Goal: Task Accomplishment & Management: Complete application form

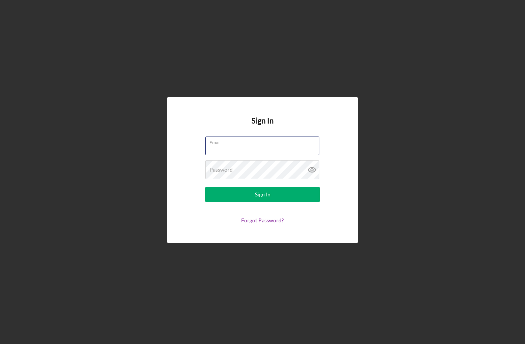
type input "[EMAIL_ADDRESS][DOMAIN_NAME]"
click at [263, 202] on button "Sign In" at bounding box center [262, 194] width 115 height 15
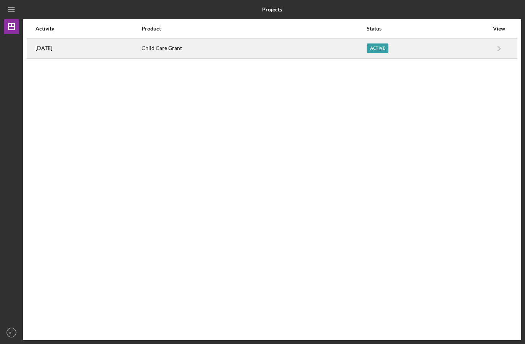
click at [324, 46] on div "Child Care Grant" at bounding box center [254, 48] width 224 height 19
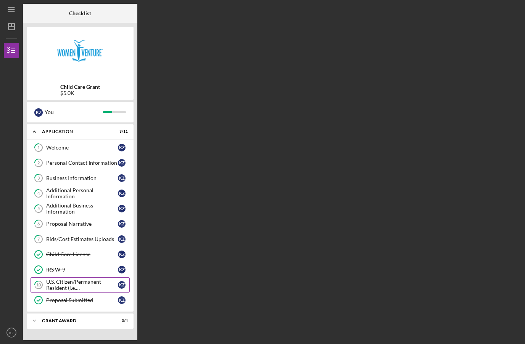
click at [63, 285] on div "U.S. Citizen/Permanent Resident (i.e. [DEMOGRAPHIC_DATA])?" at bounding box center [82, 285] width 72 height 12
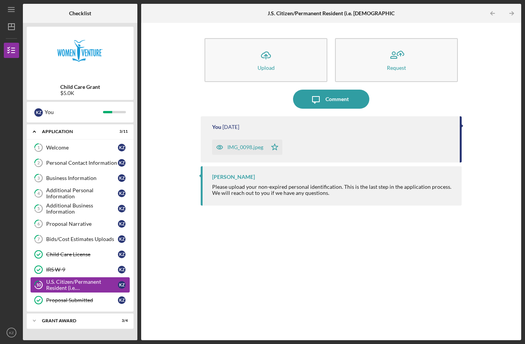
scroll to position [27, 0]
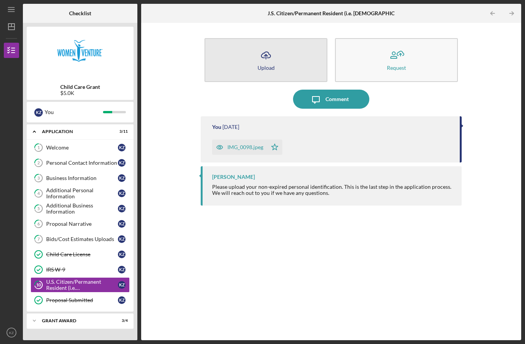
click at [272, 46] on icon "Icon/Upload" at bounding box center [266, 55] width 19 height 19
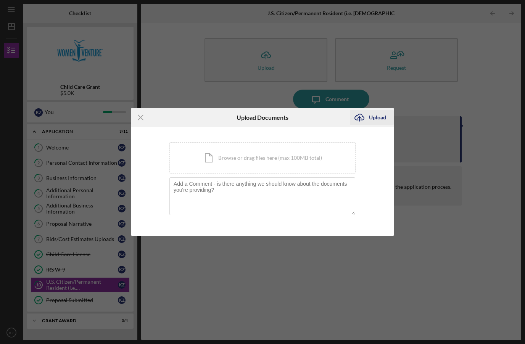
click at [382, 121] on div "Upload" at bounding box center [377, 117] width 17 height 15
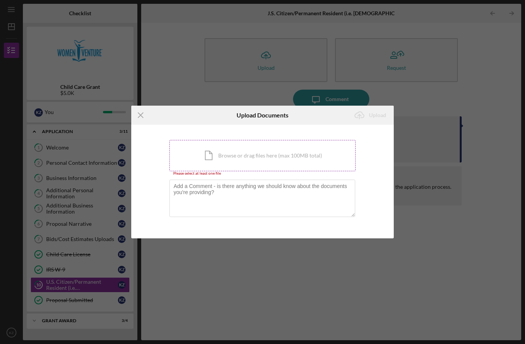
click at [228, 157] on div "Icon/Document Browse or drag files here (max 100MB total) Tap to choose files o…" at bounding box center [263, 155] width 186 height 31
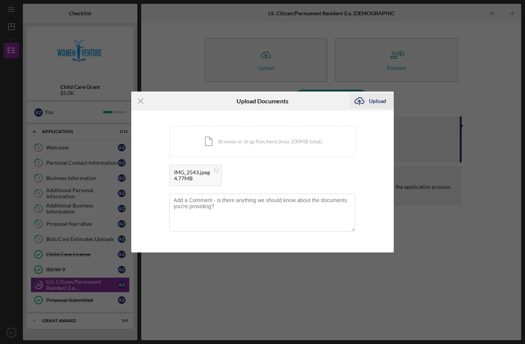
click at [380, 103] on div "Upload" at bounding box center [377, 101] width 17 height 15
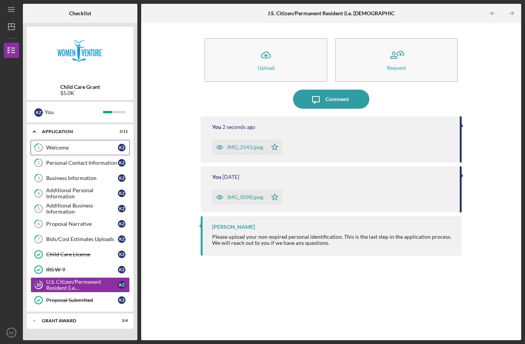
click at [88, 140] on link "1 Welcome K Z" at bounding box center [80, 147] width 99 height 15
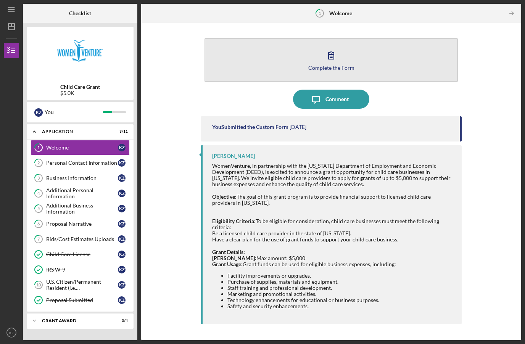
click at [330, 46] on icon "button" at bounding box center [331, 55] width 19 height 19
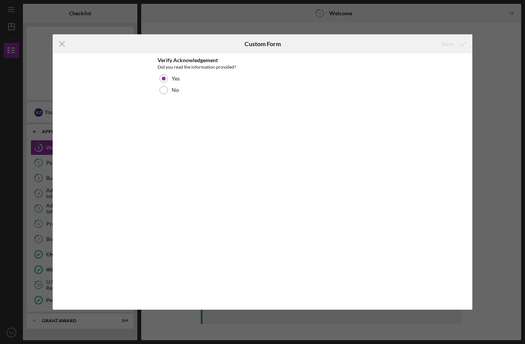
click at [63, 43] on line at bounding box center [62, 44] width 5 height 5
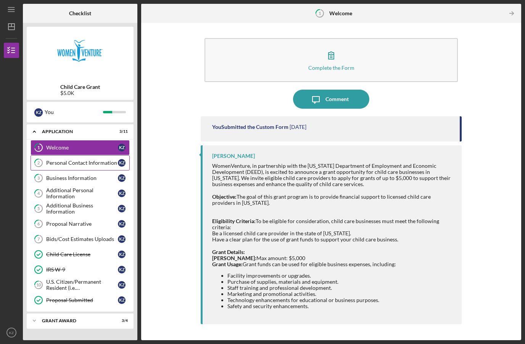
click at [66, 160] on div "Personal Contact Information" at bounding box center [82, 163] width 72 height 6
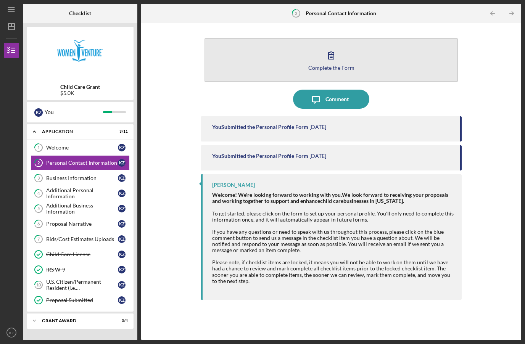
click at [321, 38] on button "Complete the Form Form" at bounding box center [331, 60] width 253 height 44
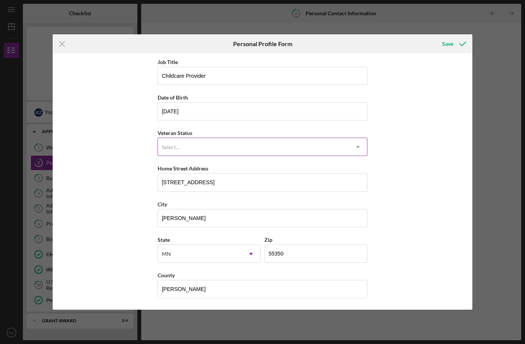
scroll to position [40, 0]
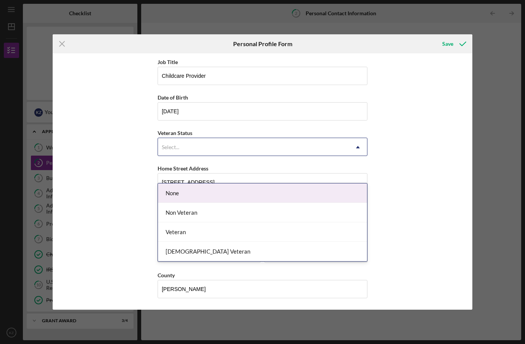
click at [332, 143] on div "Select..." at bounding box center [253, 148] width 191 height 18
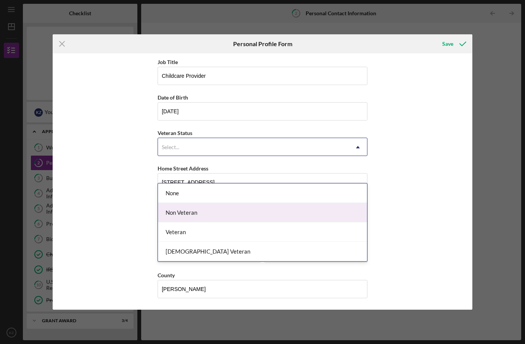
click at [291, 203] on div "Non Veteran" at bounding box center [262, 212] width 209 height 19
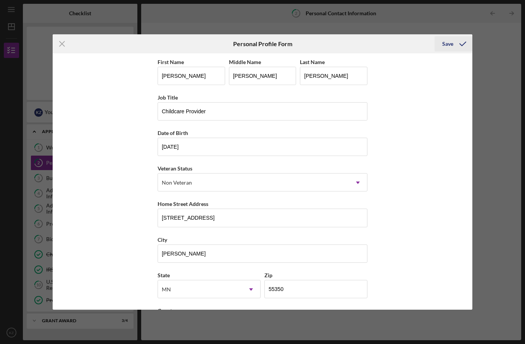
scroll to position [0, 0]
click at [457, 42] on icon "submit" at bounding box center [463, 43] width 19 height 19
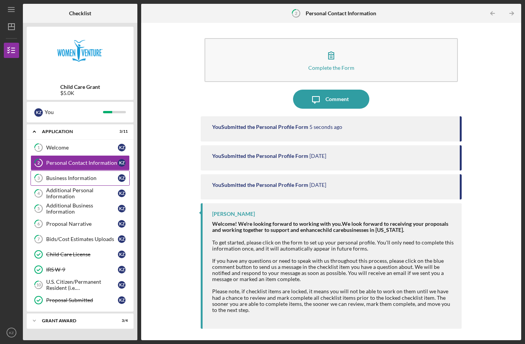
click at [94, 175] on div "Business Information" at bounding box center [82, 178] width 72 height 6
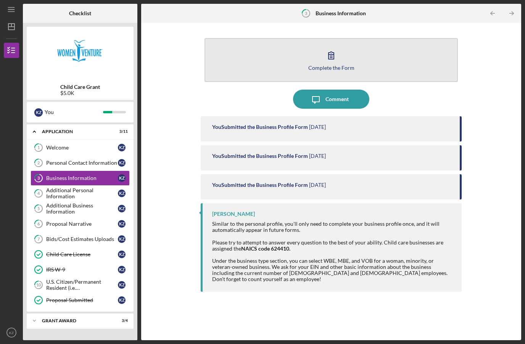
click at [328, 49] on button "Complete the Form Form" at bounding box center [331, 60] width 253 height 44
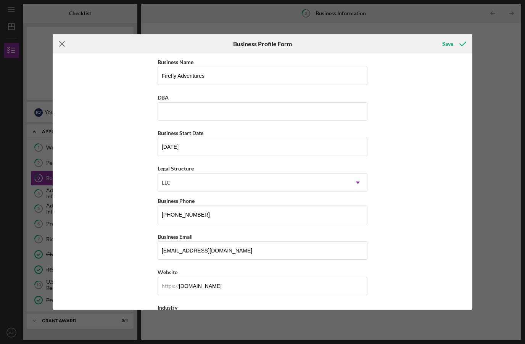
click at [65, 43] on icon "Icon/Menu Close" at bounding box center [62, 43] width 19 height 19
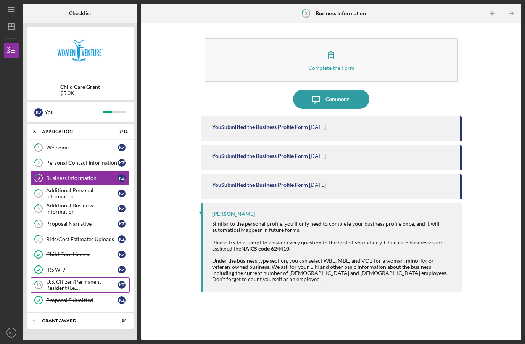
click at [78, 279] on div "U.S. Citizen/Permanent Resident (i.e. [DEMOGRAPHIC_DATA])?" at bounding box center [82, 285] width 72 height 12
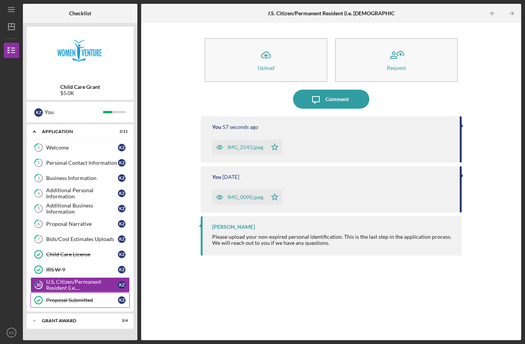
click at [82, 297] on div "Proposal Submitted" at bounding box center [82, 300] width 72 height 6
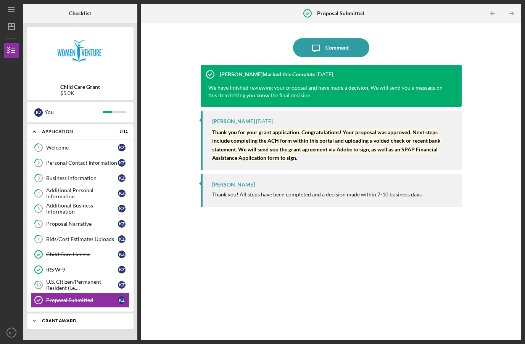
click at [79, 319] on div "Grant Award" at bounding box center [83, 321] width 82 height 5
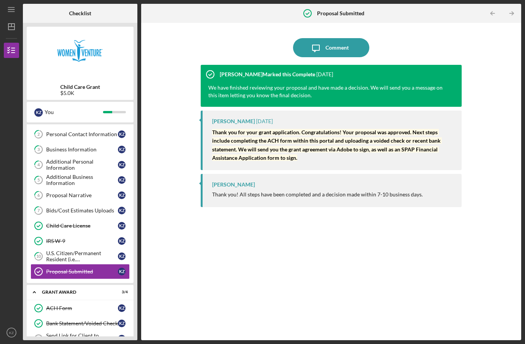
scroll to position [28, 0]
click at [80, 333] on div "Send Link for Client to Complete Demographic Information for DEED" at bounding box center [82, 339] width 72 height 12
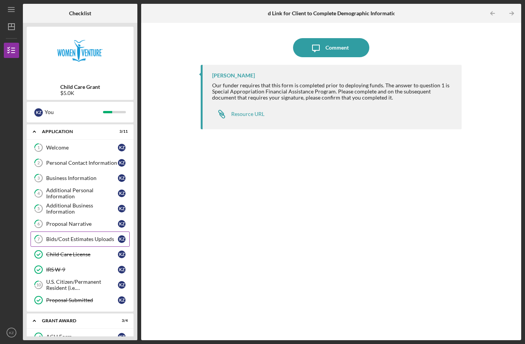
click at [93, 232] on link "7 Bids/Cost Estimates Uploads K Z" at bounding box center [80, 239] width 99 height 15
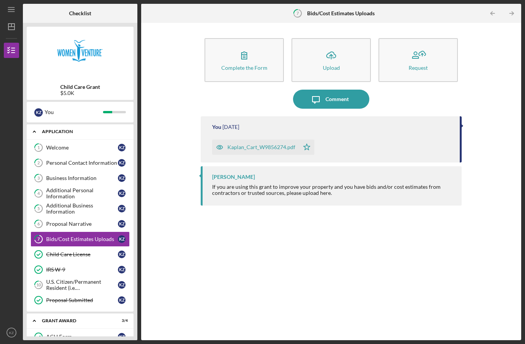
click at [35, 124] on icon "Icon/Expander" at bounding box center [34, 131] width 15 height 15
